Goal: Task Accomplishment & Management: Use online tool/utility

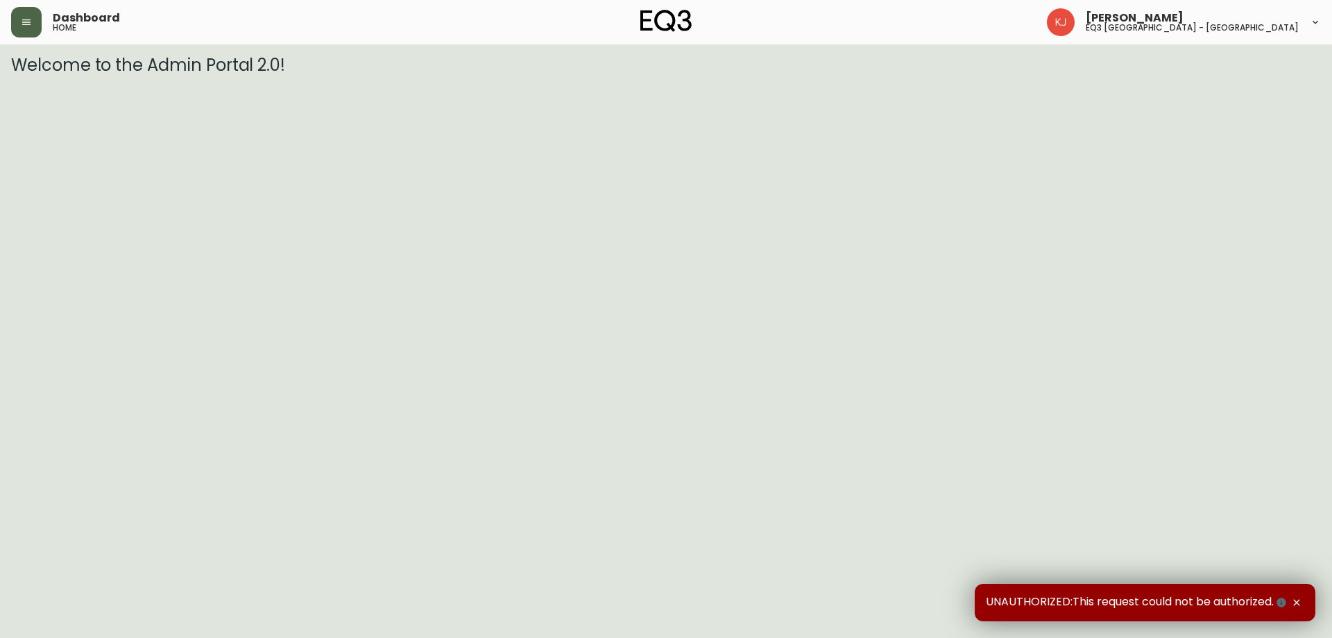
click at [17, 24] on button "button" at bounding box center [26, 22] width 31 height 31
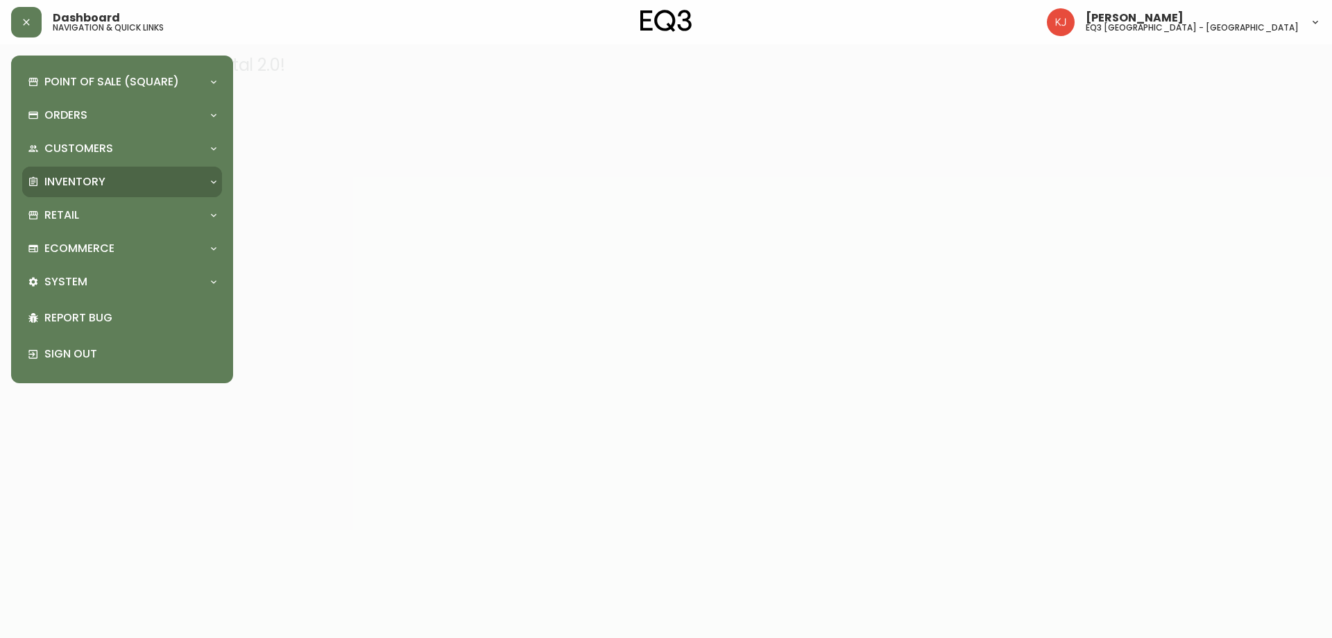
click at [77, 183] on p "Inventory" at bounding box center [74, 181] width 61 height 15
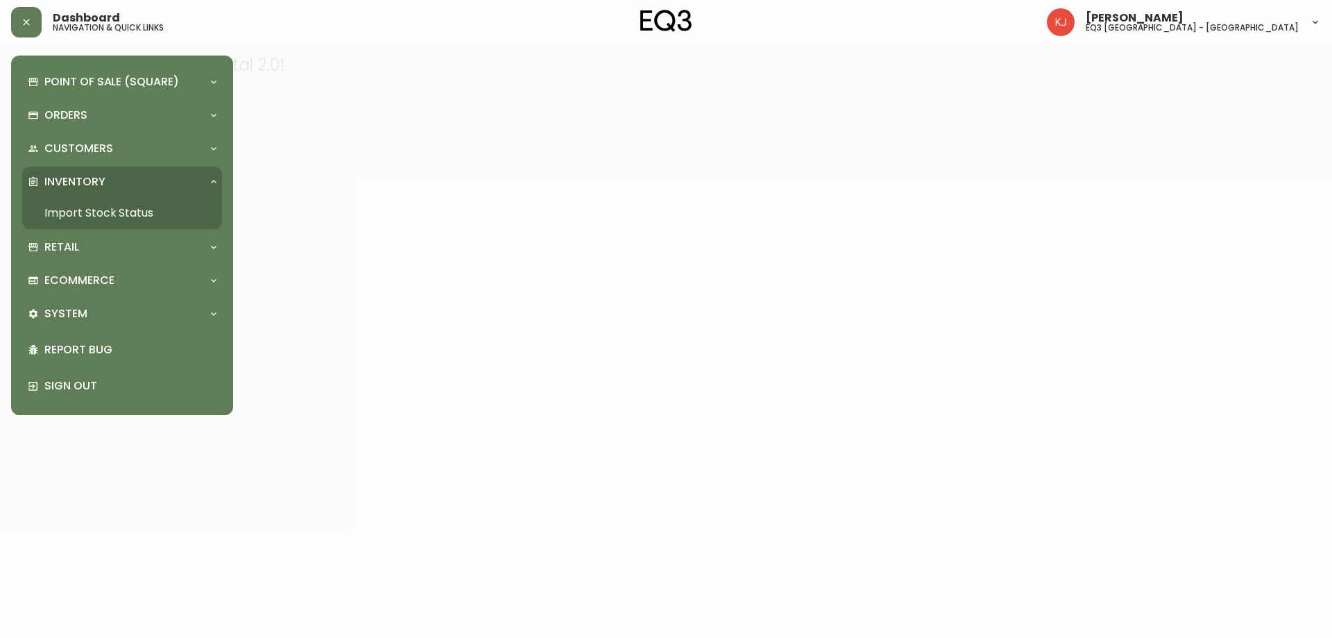
click at [108, 210] on link "Import Stock Status" at bounding box center [122, 213] width 200 height 32
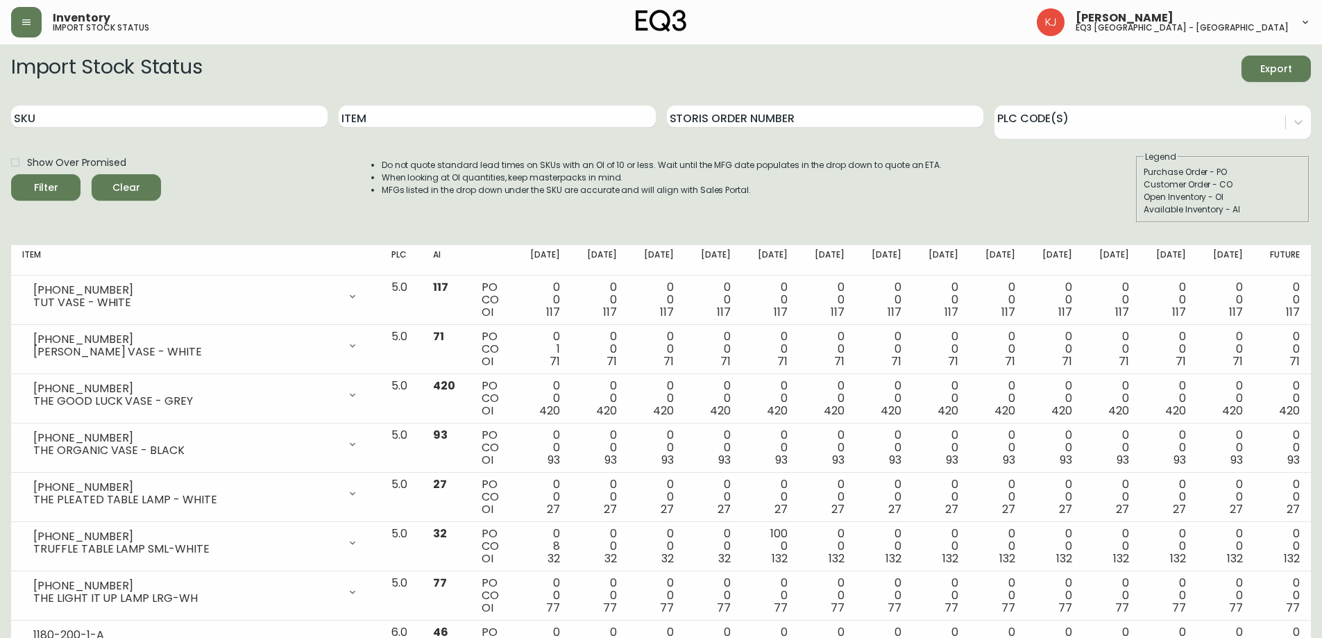
click at [180, 104] on div "SKU" at bounding box center [169, 116] width 316 height 45
click at [178, 112] on input "SKU" at bounding box center [169, 116] width 316 height 22
paste input "[PHONE_NUMBER]"
click at [11, 174] on button "Filter" at bounding box center [45, 187] width 69 height 26
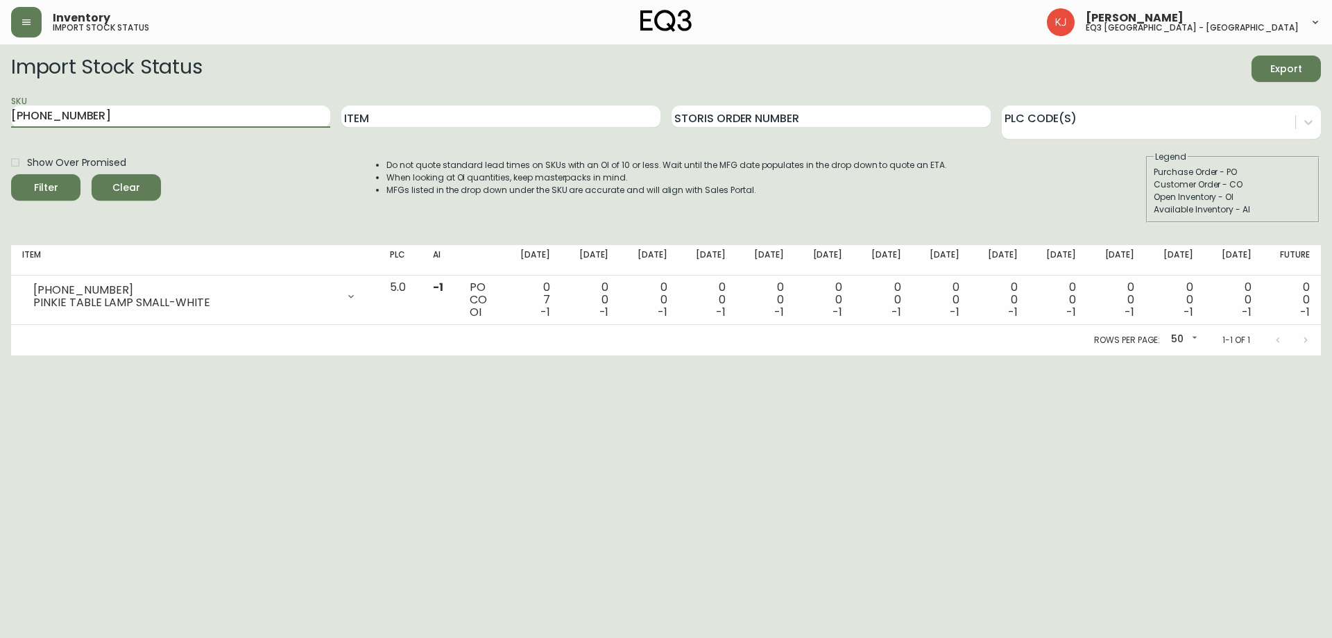
drag, startPoint x: 206, startPoint y: 114, endPoint x: 0, endPoint y: 105, distance: 206.3
click at [0, 105] on main "Import Stock Status Export SKU 3180-403-0 Item Storis Order Number PLC Code(s) …" at bounding box center [666, 199] width 1332 height 311
paste input "4"
type input "[PHONE_NUMBER]"
click at [196, 121] on input "[PHONE_NUMBER]" at bounding box center [170, 116] width 319 height 22
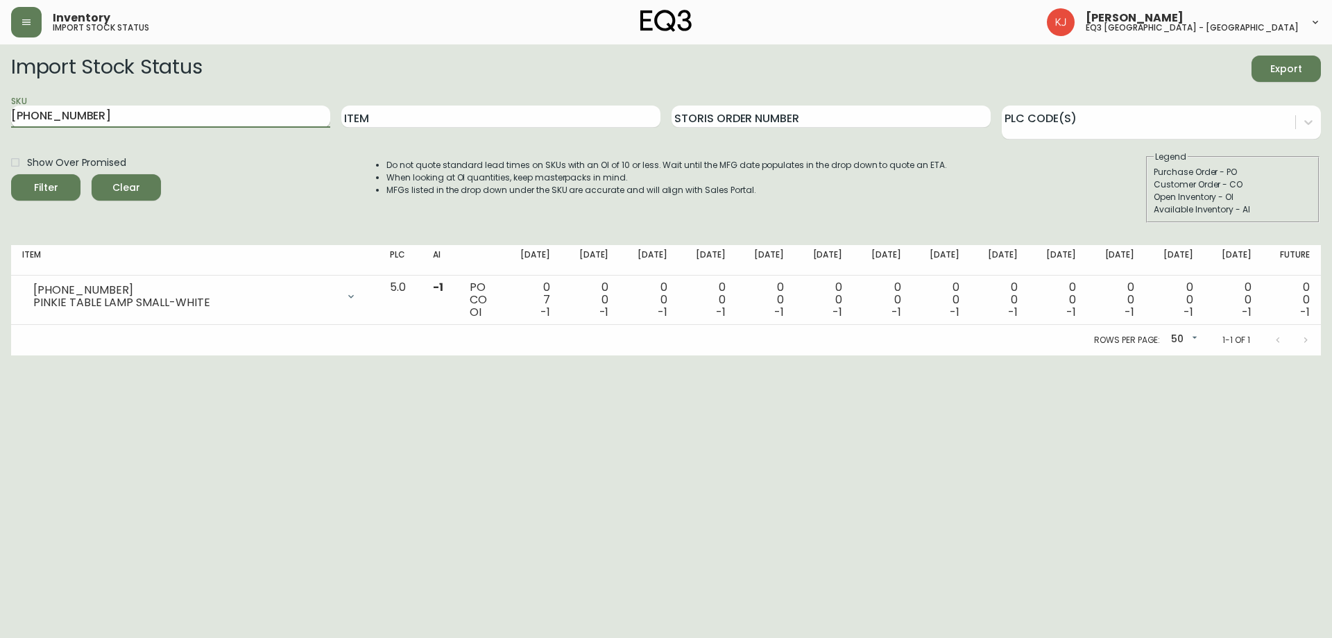
click at [11, 174] on button "Filter" at bounding box center [45, 187] width 69 height 26
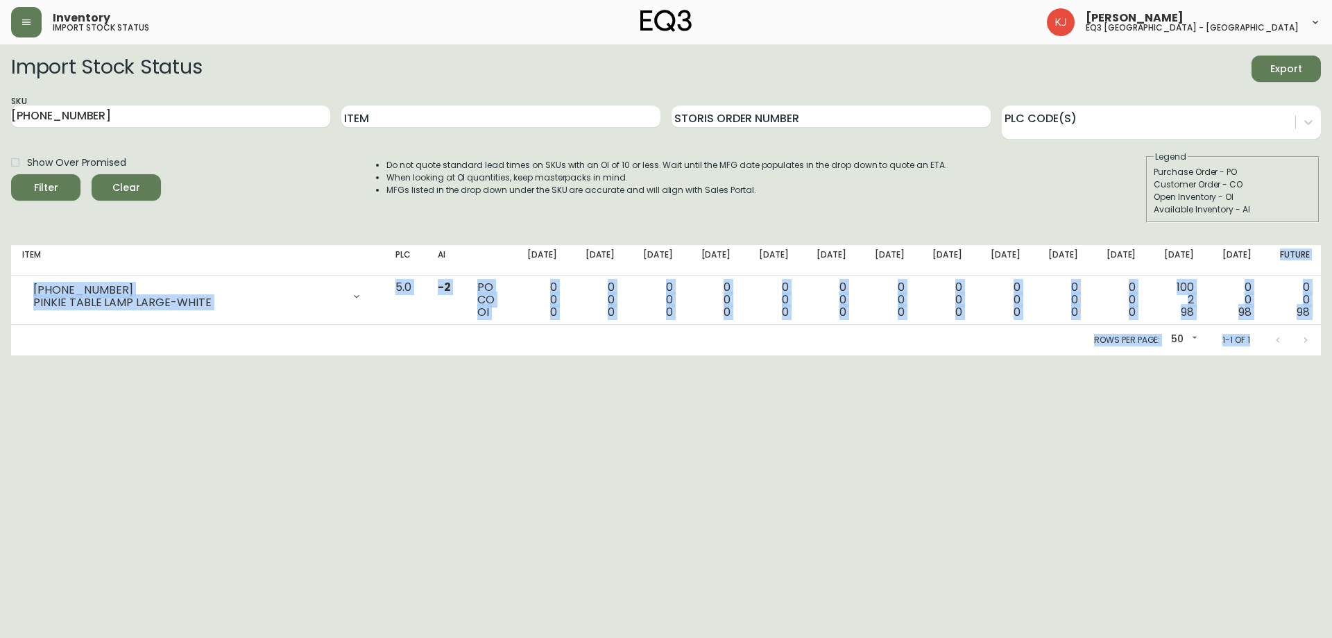
drag, startPoint x: 1251, startPoint y: 267, endPoint x: 1253, endPoint y: 325, distance: 58.3
click at [1253, 325] on div "Item PLC AI Sep 05 Sep 12 Sep 19 Sep 26 Oct 03 Oct 10 Oct 17 Oct 24 Oct 31 Nov …" at bounding box center [666, 300] width 1310 height 110
click at [1075, 355] on html "Inventory import stock status Kevin Jobin eq3 montréal - griffintown Import Sto…" at bounding box center [666, 177] width 1332 height 355
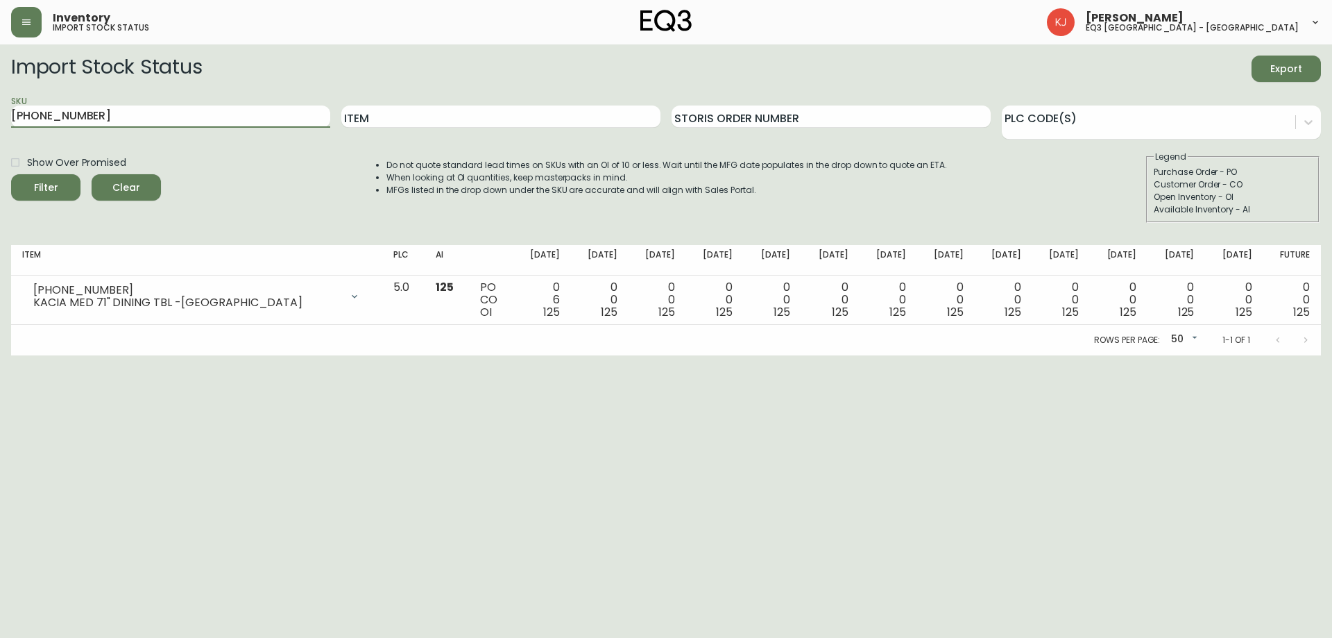
drag, startPoint x: 182, startPoint y: 117, endPoint x: 0, endPoint y: 170, distance: 189.3
click at [0, 163] on main "Import Stock Status Export SKU [PHONE_NUMBER] Item Storis Order Number PLC Code…" at bounding box center [666, 199] width 1332 height 311
type input "PINKIE"
click at [11, 174] on button "Filter" at bounding box center [45, 187] width 69 height 26
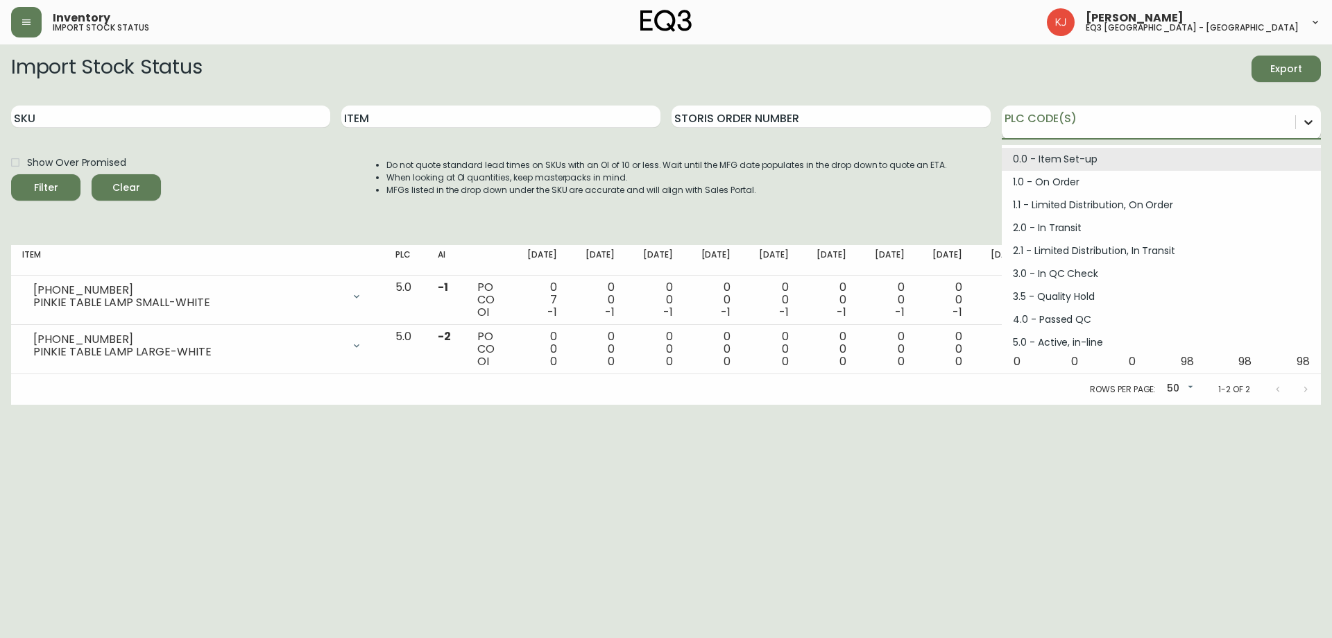
click at [1313, 126] on icon at bounding box center [1309, 122] width 14 height 14
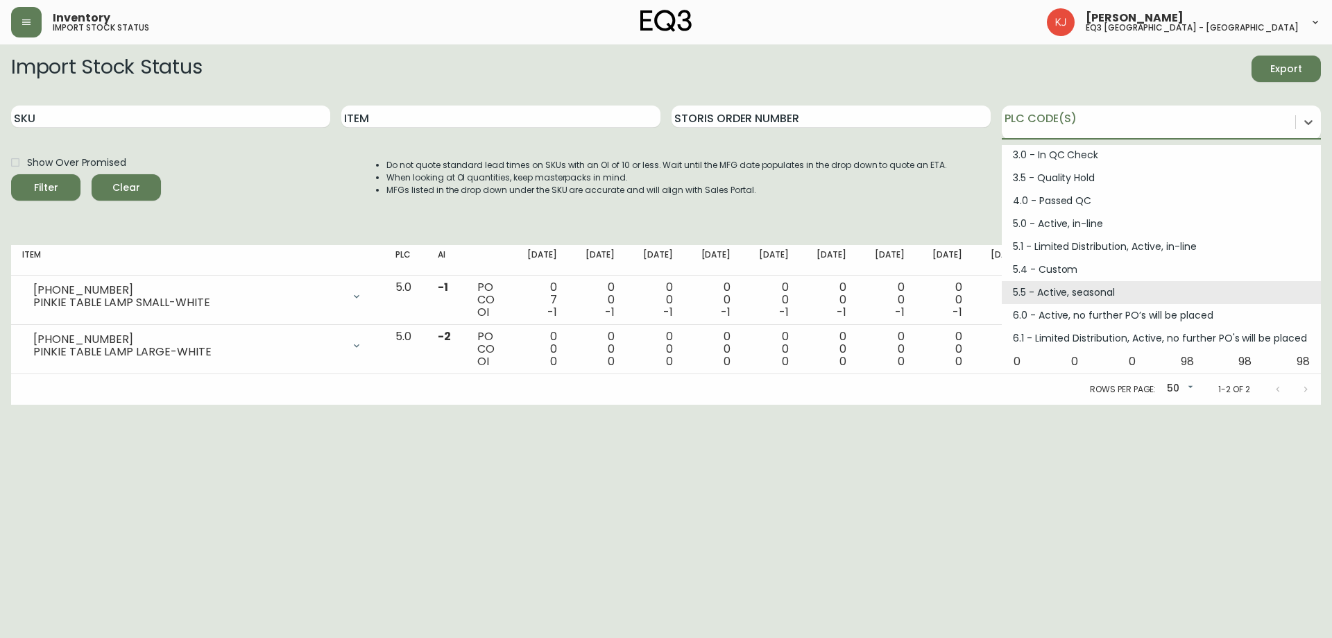
scroll to position [139, 0]
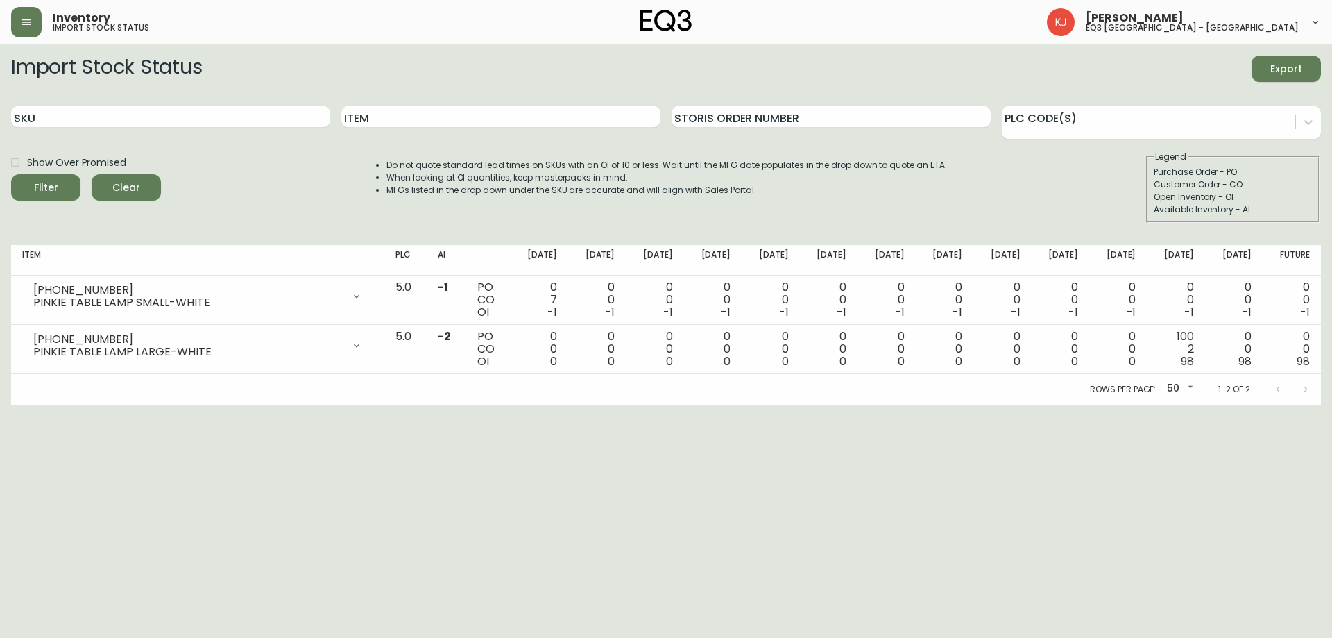
click at [366, 404] on html "Inventory import stock status [PERSON_NAME] eq3 [GEOGRAPHIC_DATA] - [GEOGRAPHIC…" at bounding box center [666, 202] width 1332 height 404
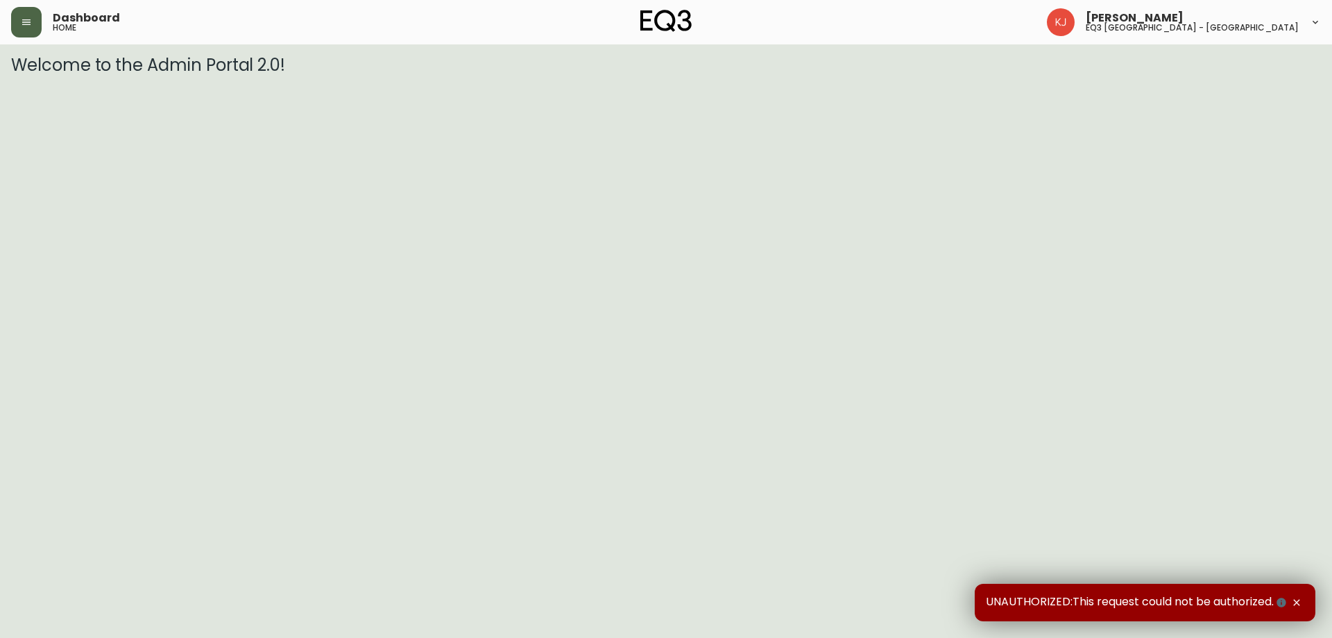
click at [17, 23] on button "button" at bounding box center [26, 22] width 31 height 31
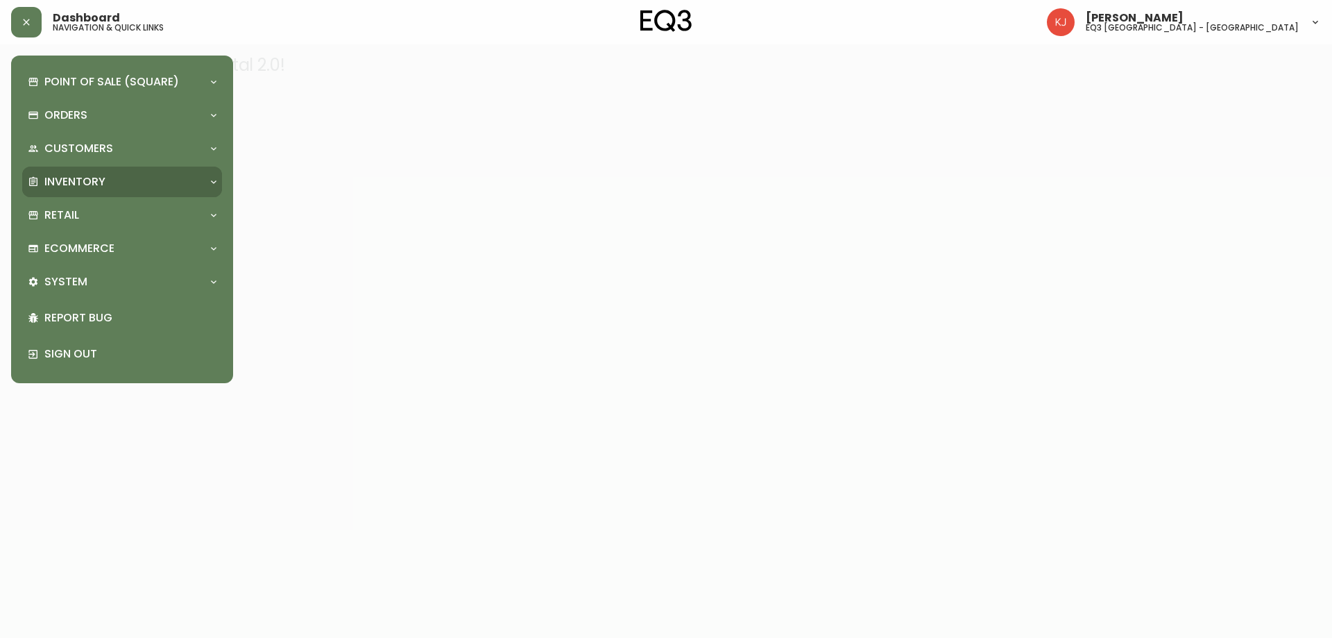
click at [63, 186] on p "Inventory" at bounding box center [74, 181] width 61 height 15
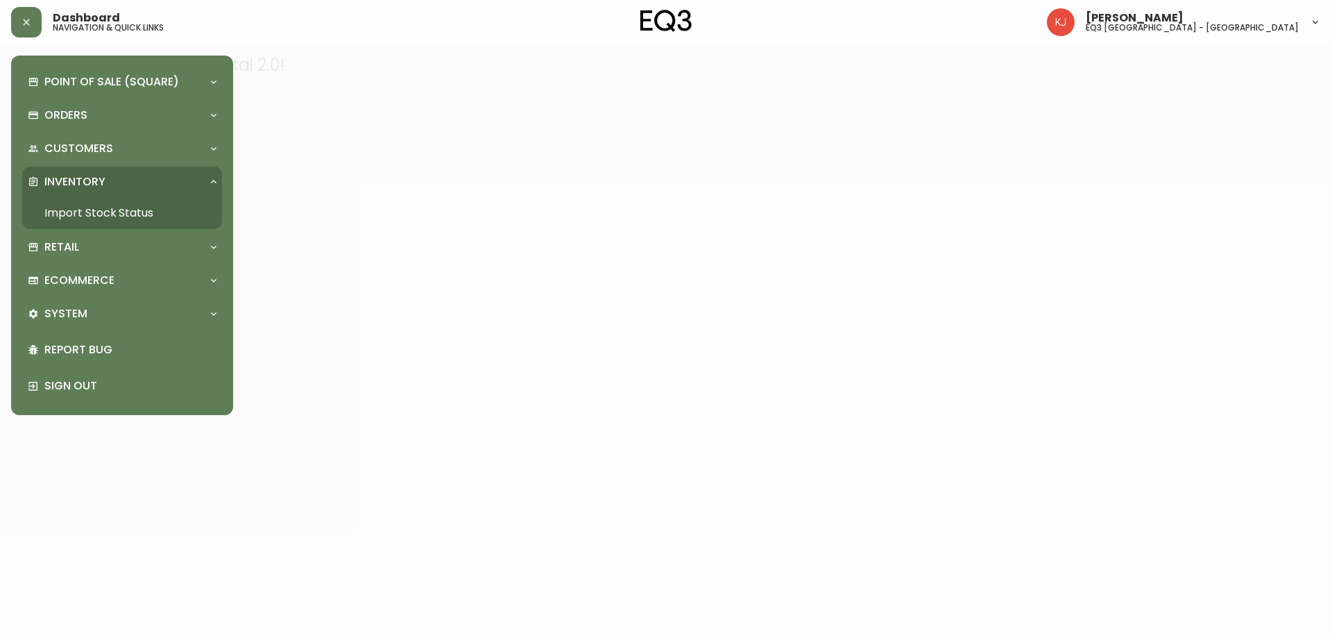
click at [78, 214] on link "Import Stock Status" at bounding box center [122, 213] width 200 height 32
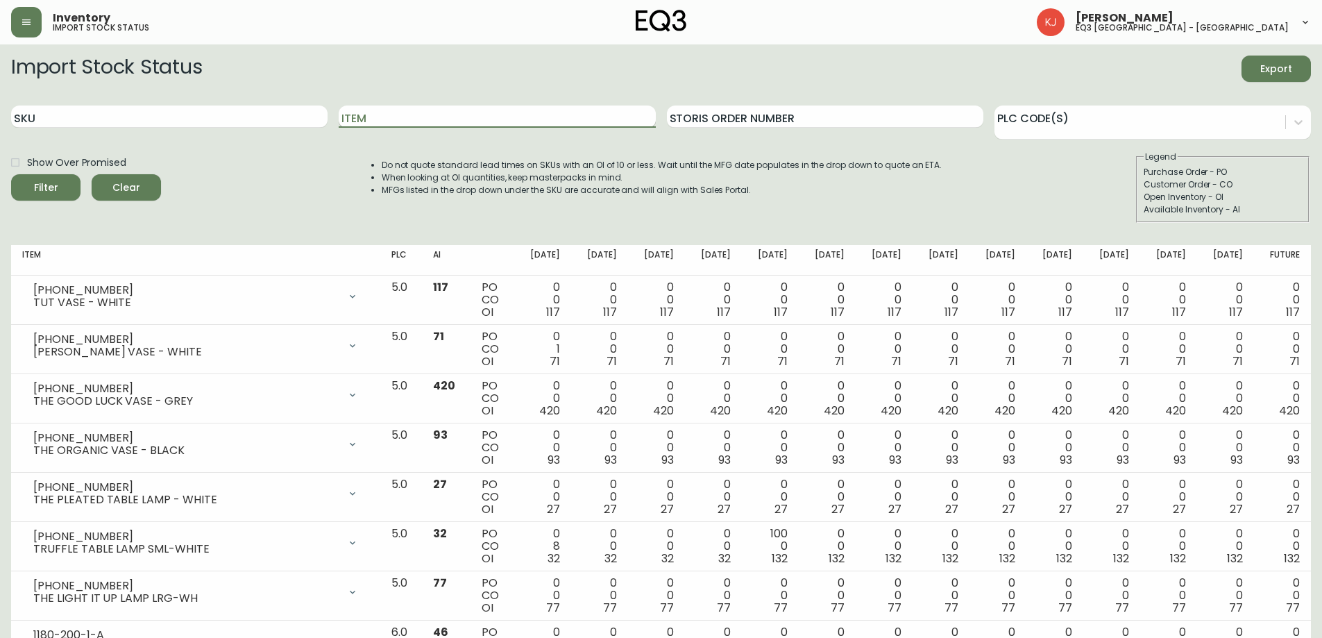
click at [448, 117] on input "Item" at bounding box center [497, 116] width 316 height 22
type input "BOXY"
click at [11, 174] on button "Filter" at bounding box center [45, 187] width 69 height 26
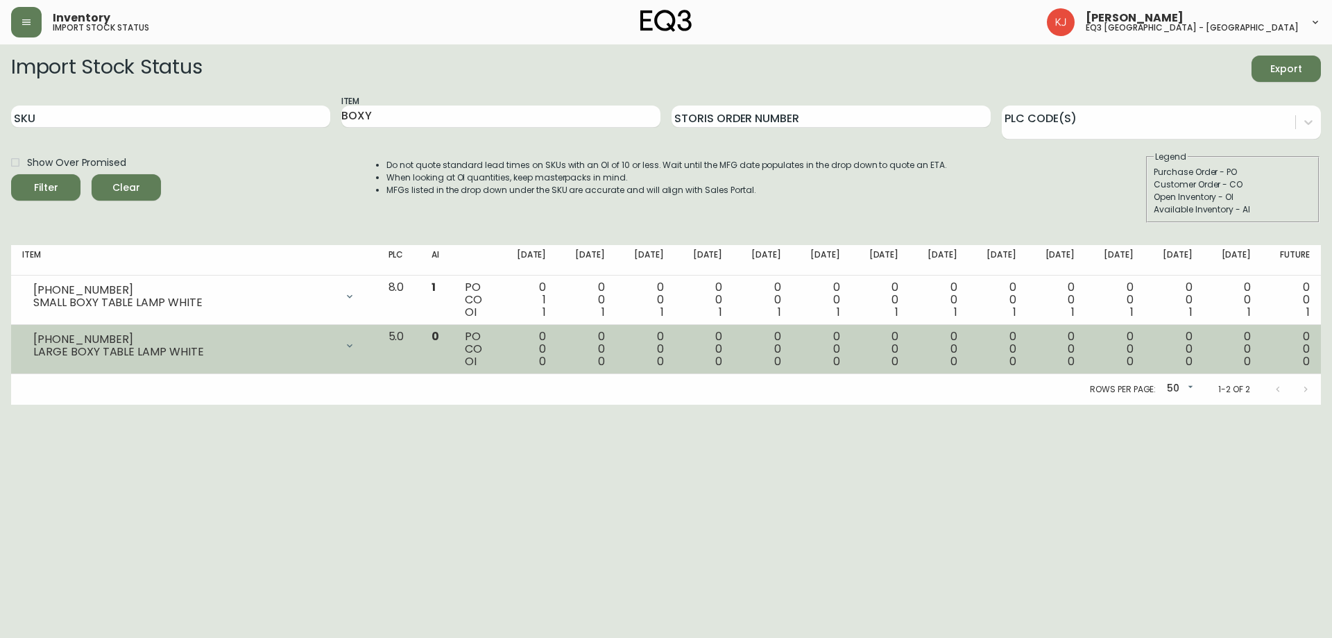
click at [454, 345] on td "0" at bounding box center [437, 349] width 34 height 49
